Goal: Transaction & Acquisition: Download file/media

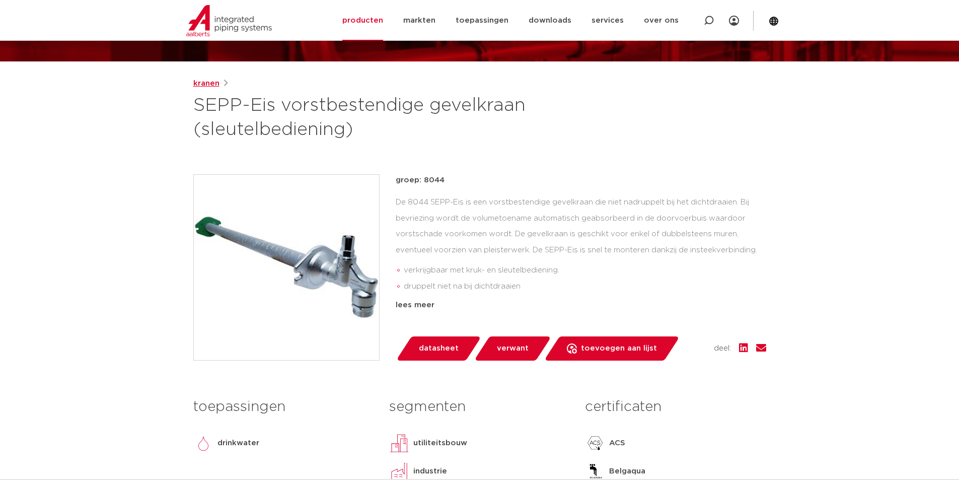
click at [199, 83] on link "kranen" at bounding box center [206, 84] width 26 height 12
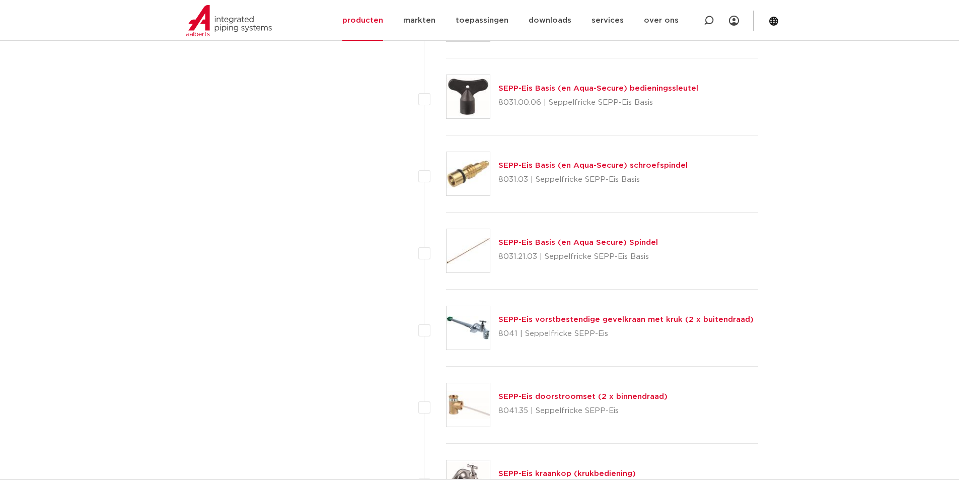
scroll to position [1673, 0]
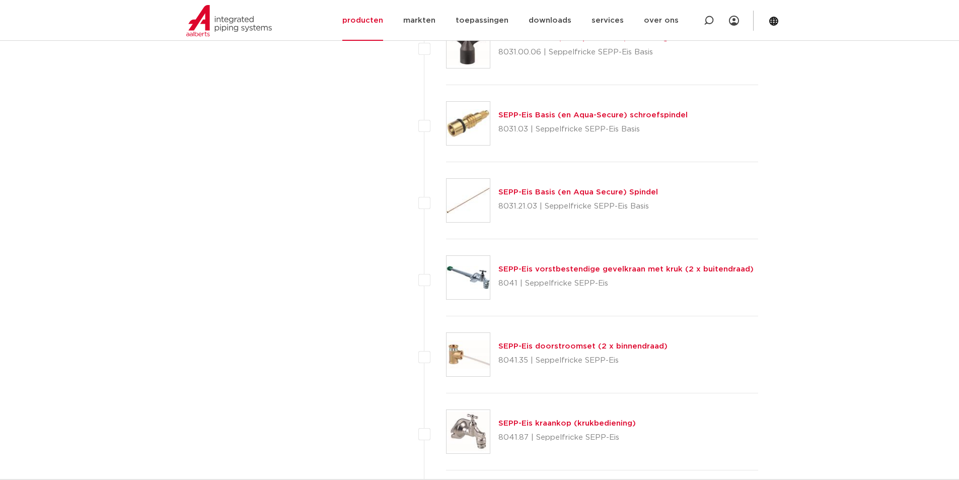
click at [572, 269] on link "SEPP-Eis vorstbestendige gevelkraan met kruk (2 x buitendraad)" at bounding box center [625, 269] width 255 height 8
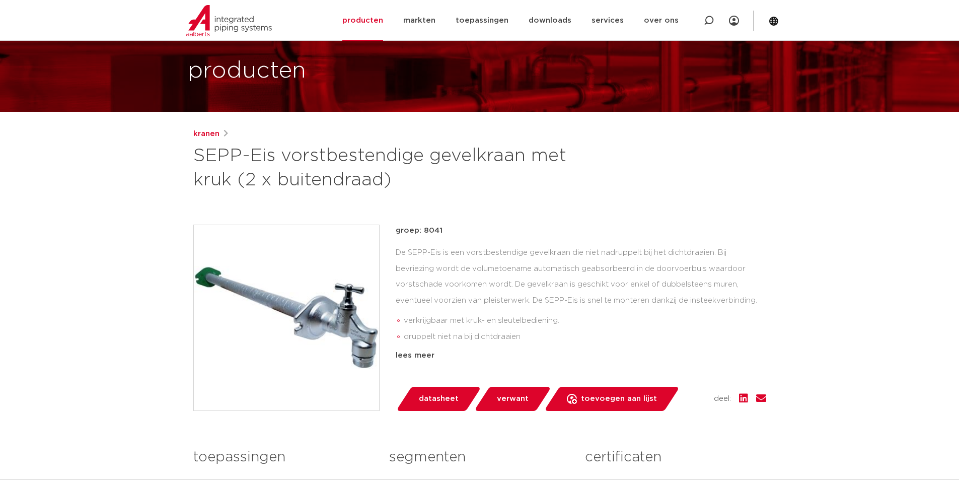
scroll to position [151, 0]
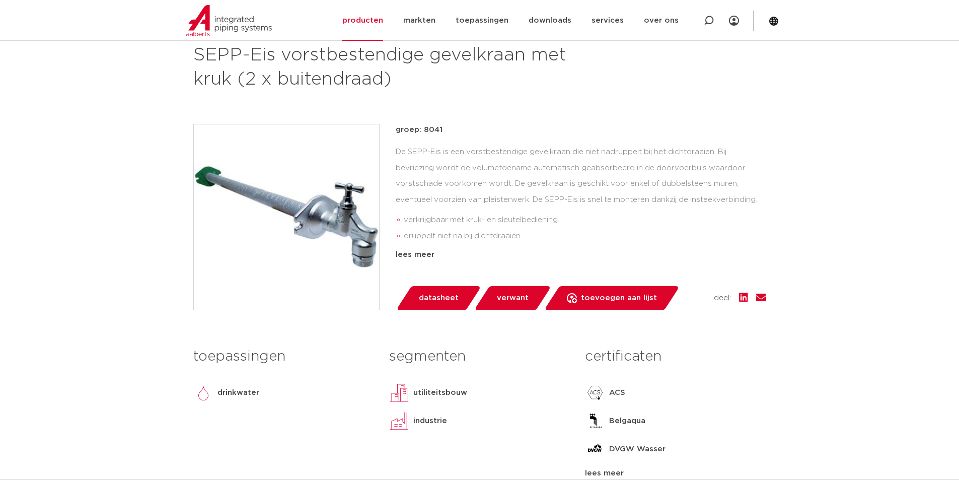
click at [522, 293] on span "verwant" at bounding box center [513, 298] width 32 height 16
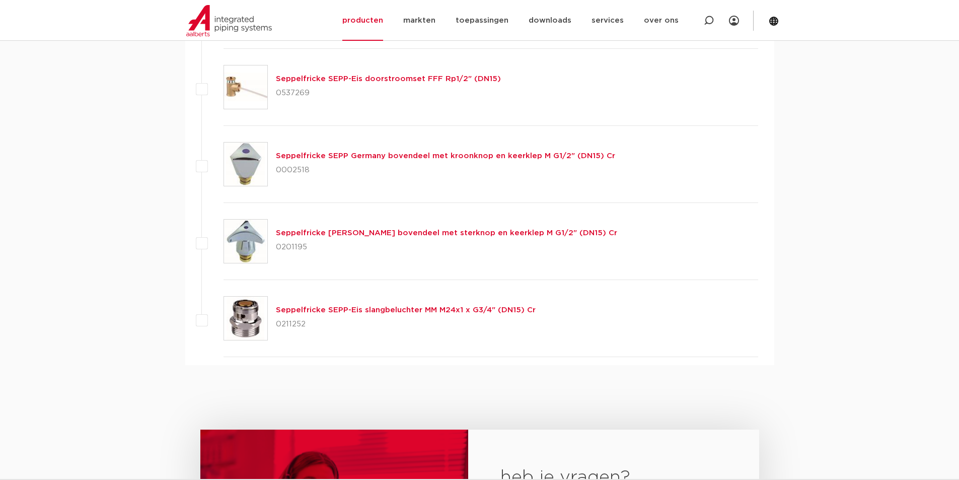
scroll to position [1510, 0]
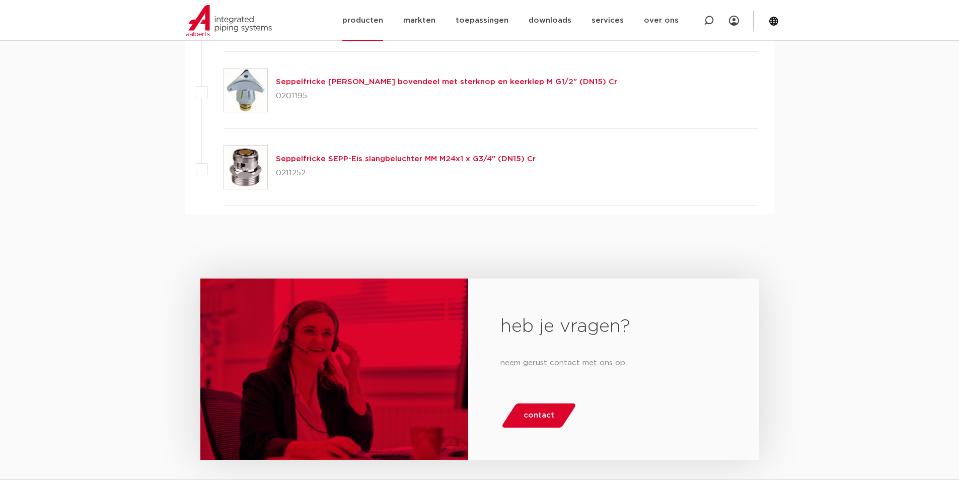
click at [711, 20] on icon at bounding box center [709, 21] width 10 height 10
type input "sepp-eis"
click button "Zoeken" at bounding box center [0, 0] width 0 height 0
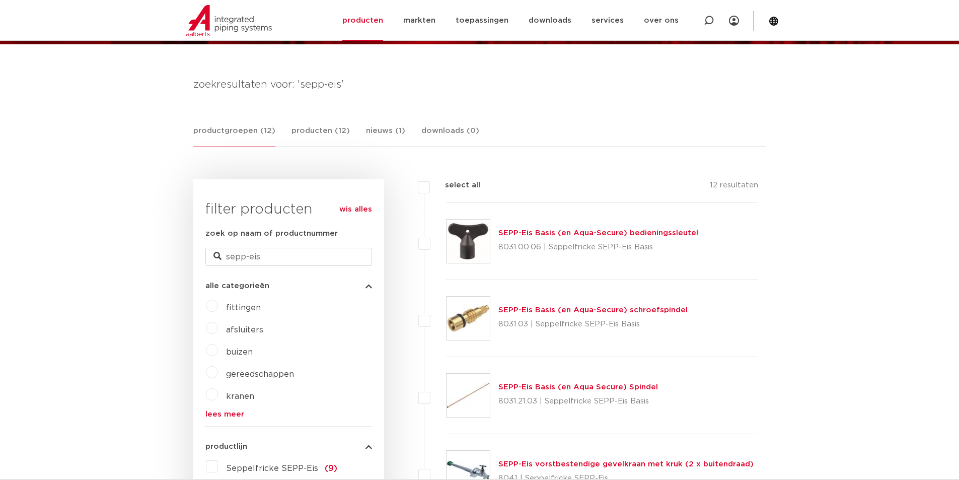
scroll to position [319, 0]
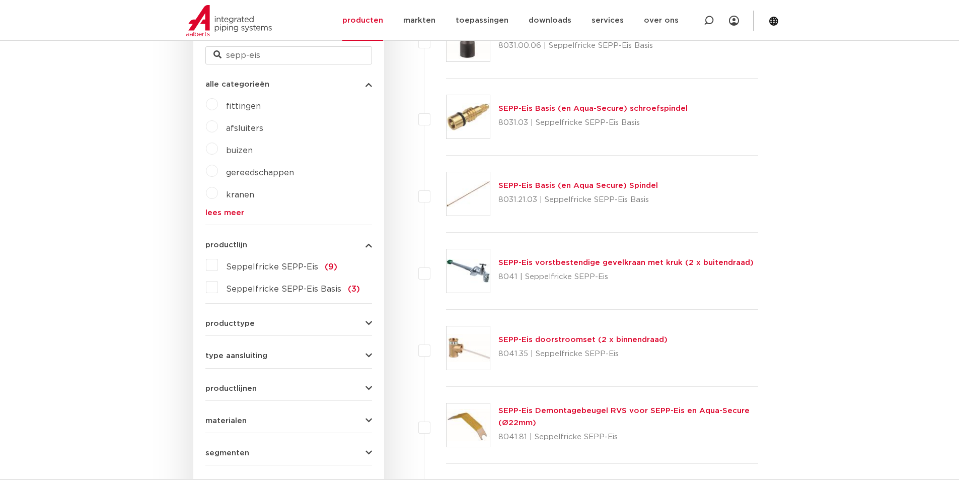
click at [533, 263] on link "SEPP-Eis vorstbestendige gevelkraan met kruk (2 x buitendraad)" at bounding box center [625, 263] width 255 height 8
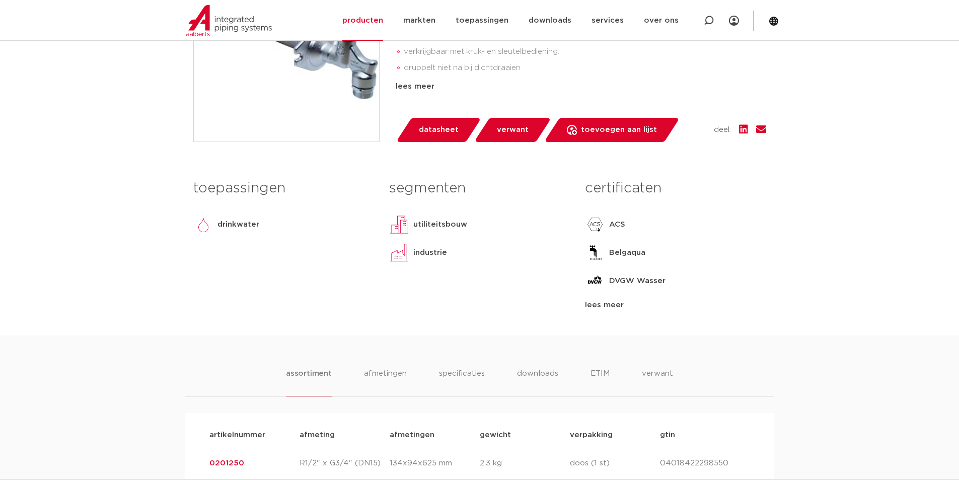
scroll to position [453, 0]
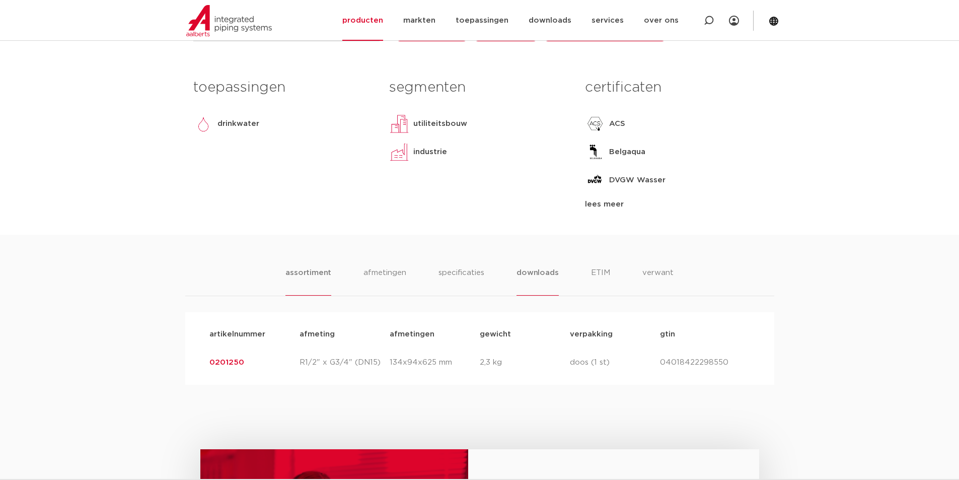
click at [539, 275] on li "downloads" at bounding box center [537, 281] width 42 height 29
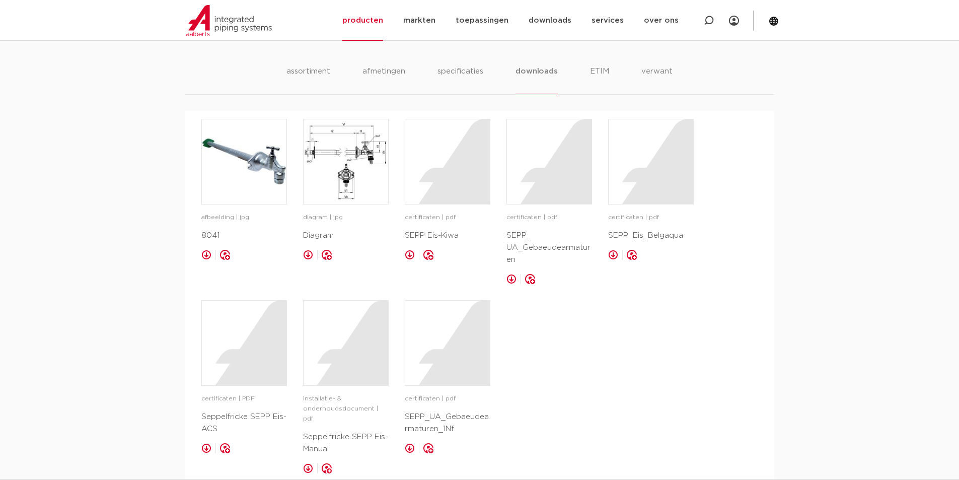
scroll to position [805, 0]
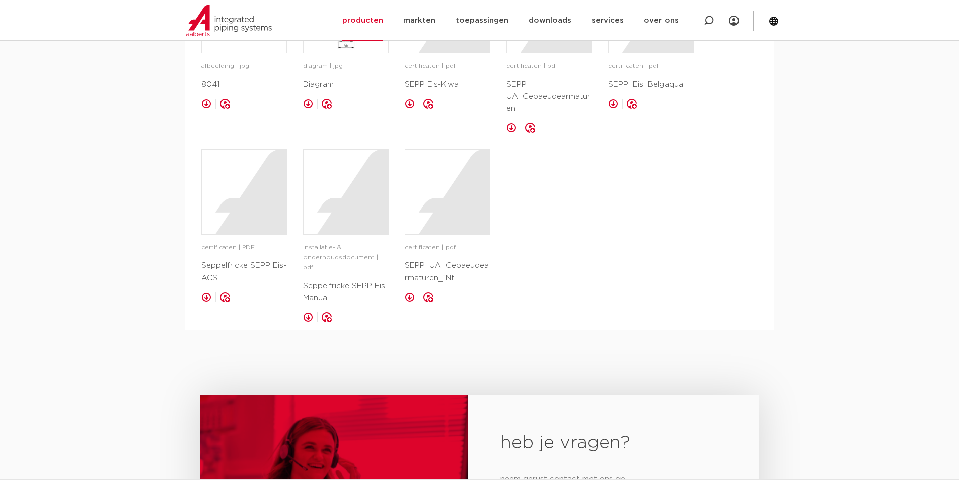
click at [308, 312] on link at bounding box center [308, 317] width 10 height 10
